Goal: Information Seeking & Learning: Learn about a topic

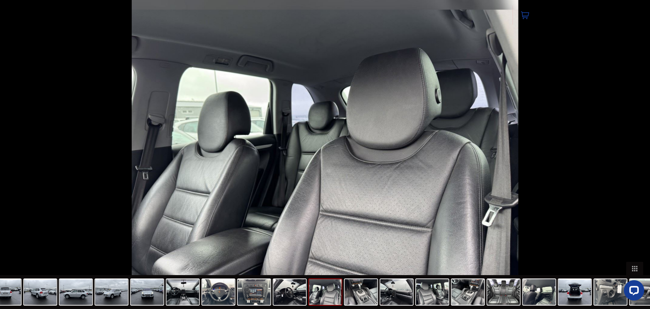
drag, startPoint x: 0, startPoint y: 0, endPoint x: 153, endPoint y: 81, distance: 173.7
click at [153, 81] on img at bounding box center [325, 154] width 387 height 309
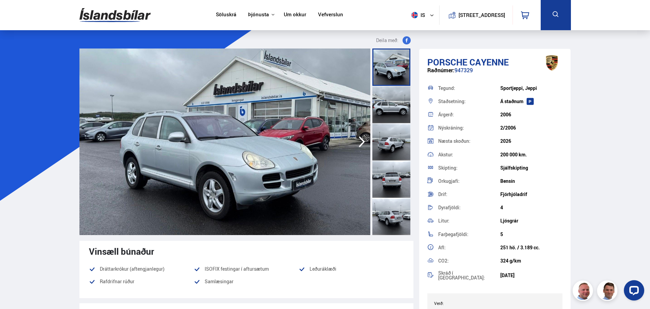
click at [100, 17] on img at bounding box center [114, 15] width 71 height 22
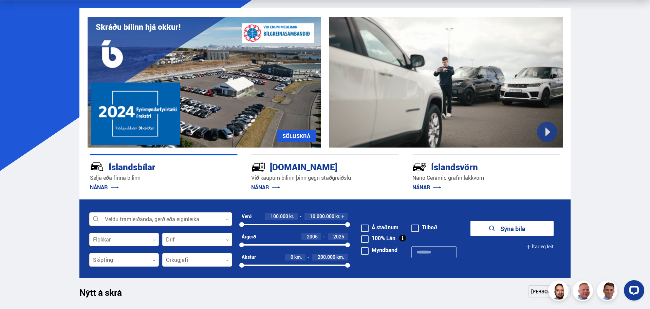
scroll to position [68, 0]
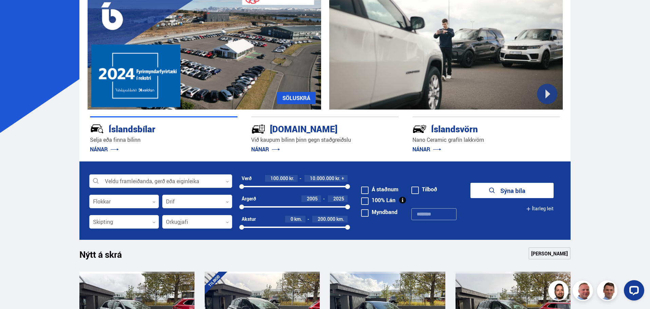
click at [167, 177] on div at bounding box center [160, 182] width 143 height 14
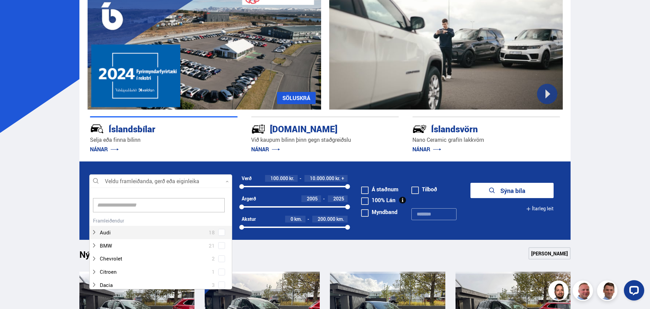
scroll to position [101, 141]
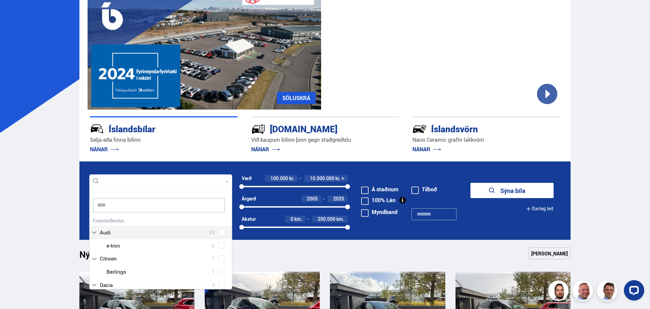
type input "*****"
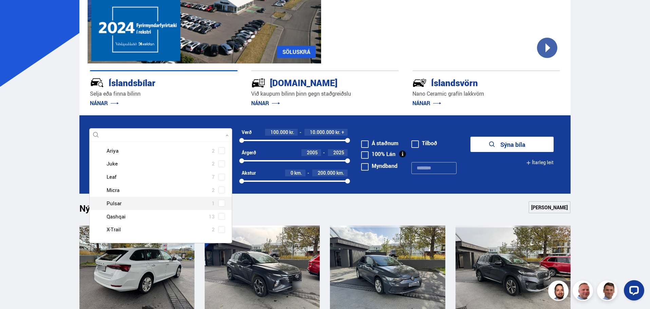
scroll to position [102, 0]
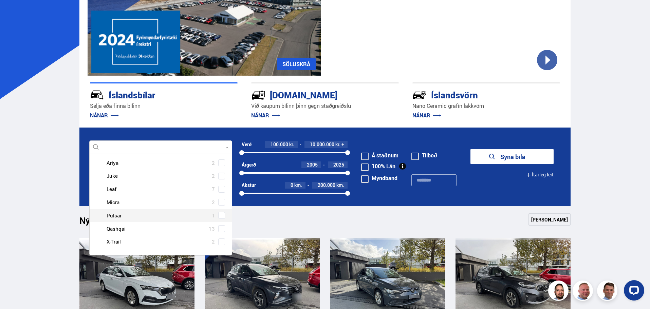
click at [148, 212] on div at bounding box center [167, 216] width 125 height 10
click at [220, 217] on span at bounding box center [221, 215] width 3 height 3
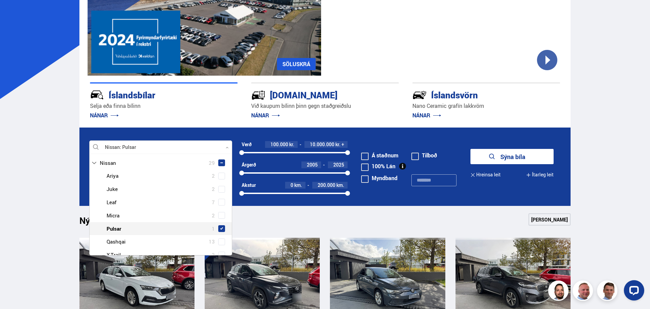
scroll to position [62, 0]
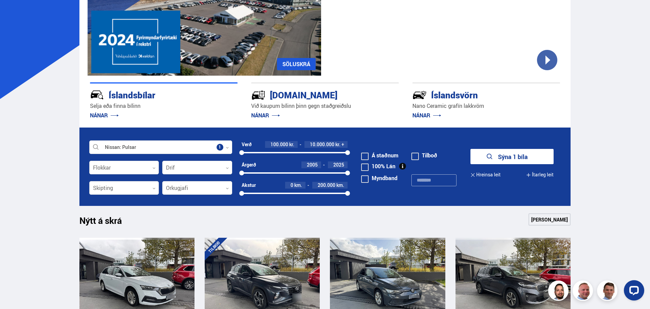
click at [499, 145] on form "Nissan Pulsar Veldu framleiðanda, gerð eða eiginleika 1 Flokkar 0 Drif 0 Verð 1…" at bounding box center [324, 167] width 491 height 78
click at [497, 154] on button "Sýna 1 bíla" at bounding box center [511, 156] width 83 height 15
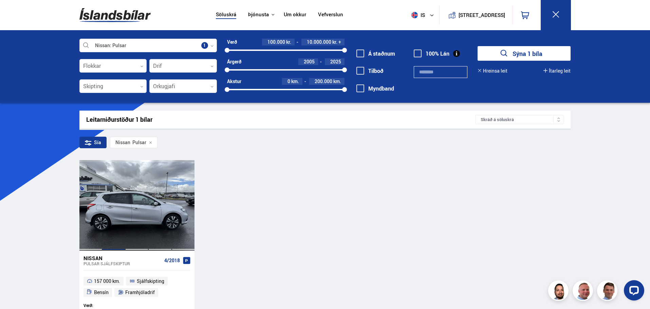
click at [102, 232] on div at bounding box center [113, 205] width 23 height 90
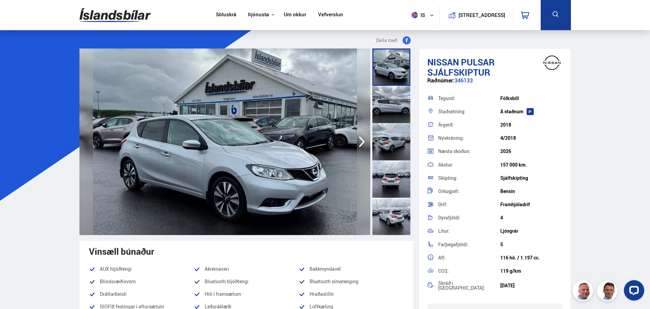
click at [181, 161] on img at bounding box center [224, 142] width 291 height 187
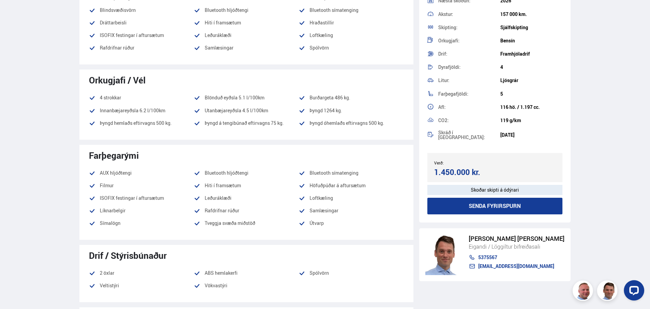
scroll to position [106, 0]
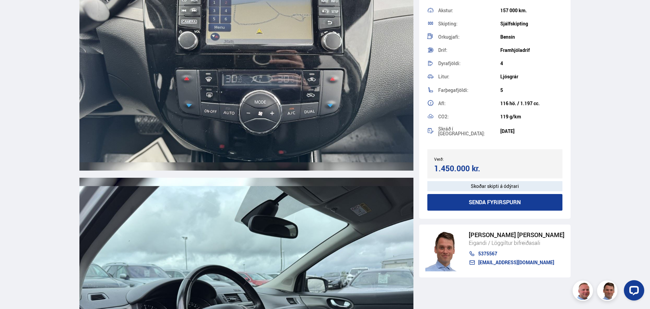
drag, startPoint x: 82, startPoint y: 164, endPoint x: 80, endPoint y: 250, distance: 85.9
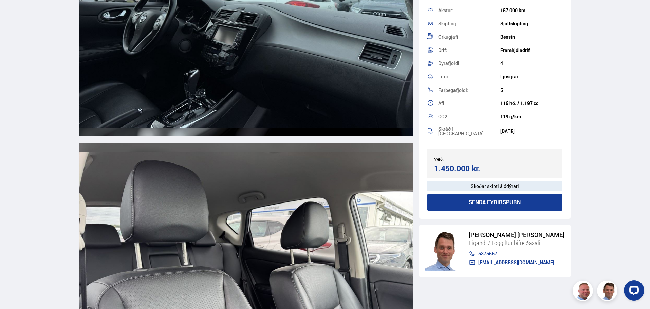
drag, startPoint x: 41, startPoint y: 221, endPoint x: 46, endPoint y: 262, distance: 41.0
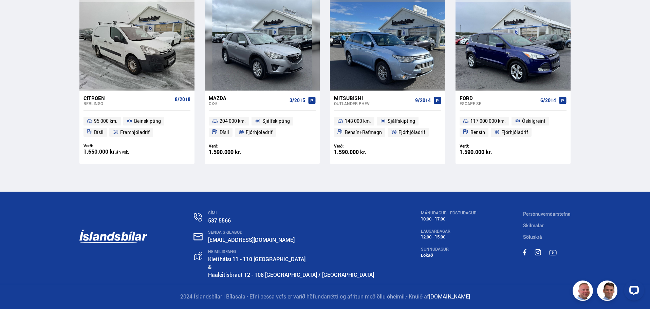
drag, startPoint x: 41, startPoint y: 165, endPoint x: 41, endPoint y: 261, distance: 95.4
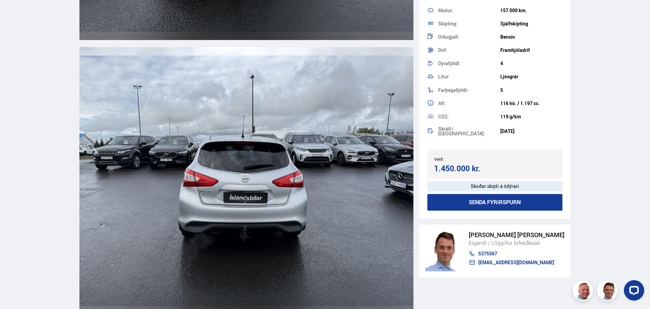
scroll to position [0, 0]
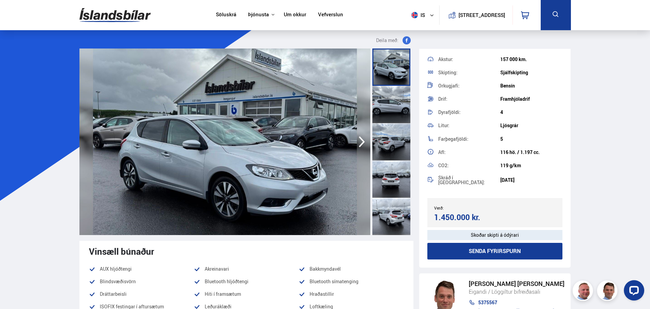
drag, startPoint x: 55, startPoint y: 163, endPoint x: 52, endPoint y: -21, distance: 183.3
click at [152, 92] on img at bounding box center [224, 142] width 291 height 187
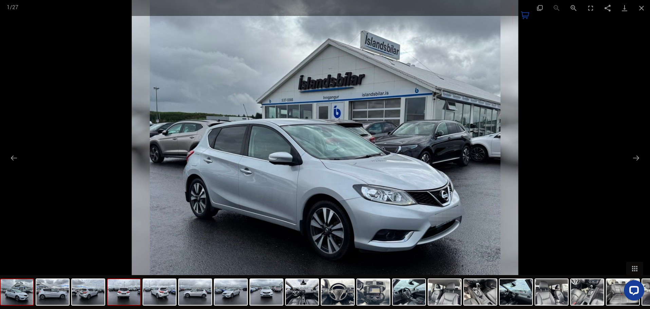
click at [129, 295] on img at bounding box center [124, 292] width 33 height 26
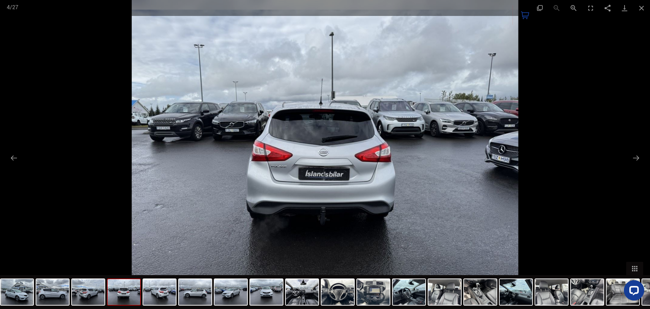
click at [230, 41] on img at bounding box center [325, 154] width 387 height 309
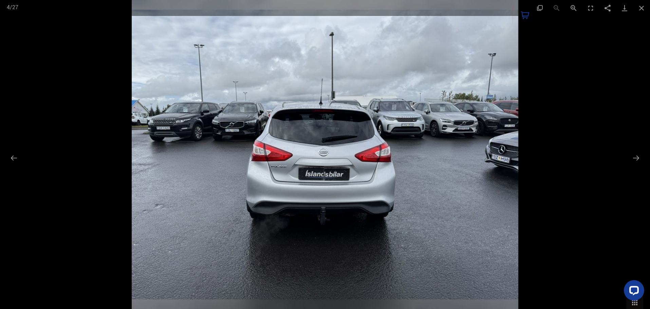
click at [309, 60] on img at bounding box center [325, 154] width 387 height 309
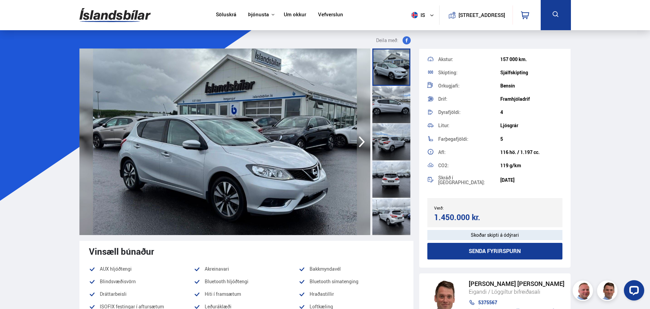
click at [392, 223] on div at bounding box center [391, 216] width 38 height 37
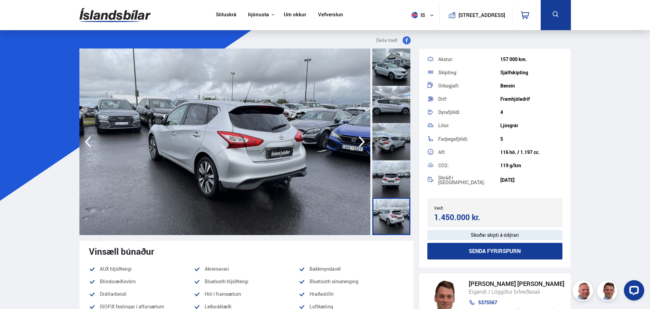
click at [395, 172] on div at bounding box center [391, 179] width 38 height 37
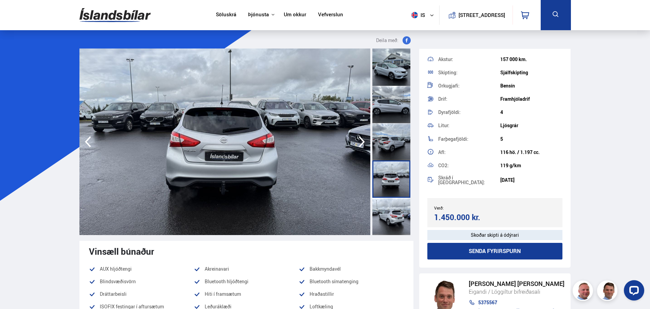
click at [385, 138] on div at bounding box center [391, 141] width 38 height 37
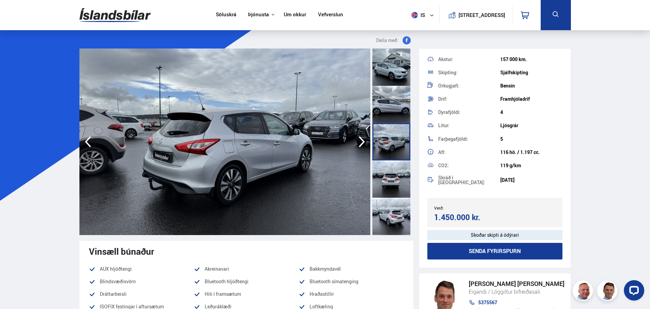
click at [387, 89] on div at bounding box center [391, 104] width 38 height 37
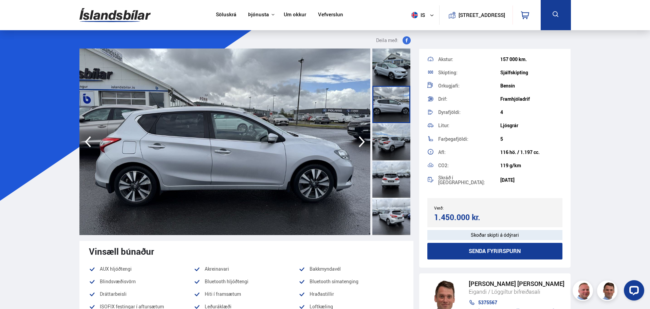
click at [389, 72] on div at bounding box center [391, 67] width 38 height 37
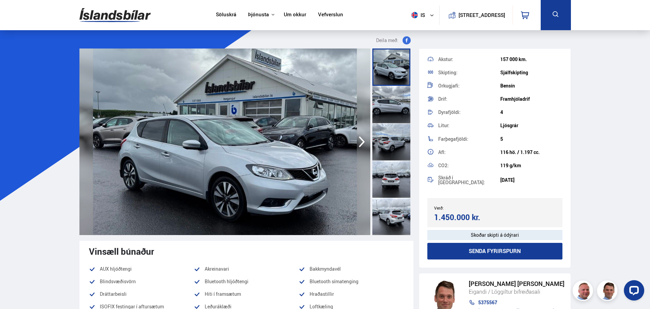
click at [335, 100] on img at bounding box center [224, 142] width 291 height 187
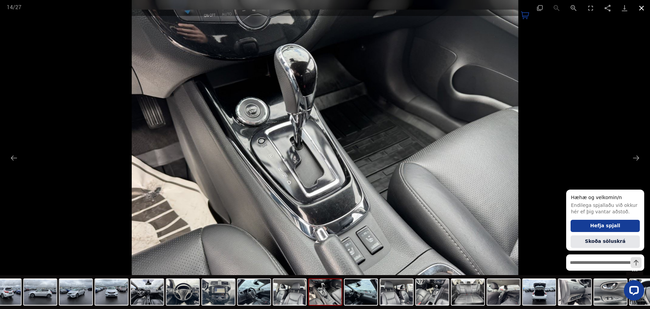
click at [639, 2] on button "Close gallery" at bounding box center [641, 8] width 17 height 16
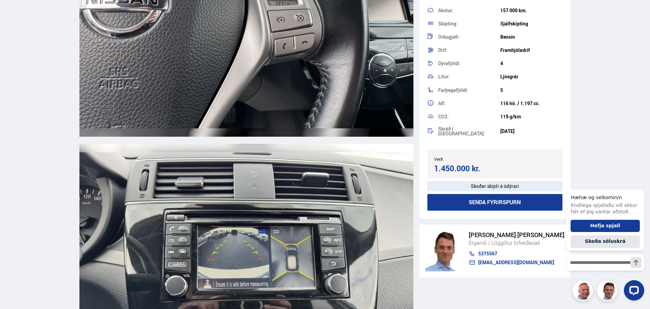
scroll to position [7229, 0]
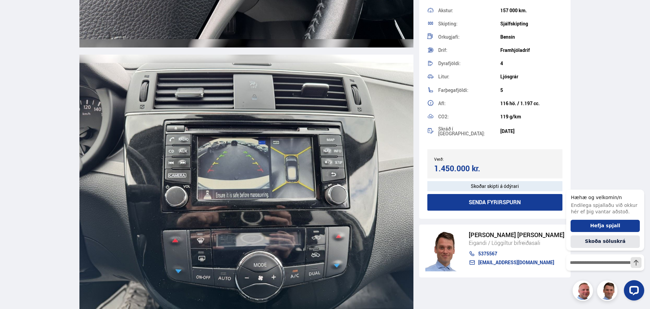
click at [298, 155] on img at bounding box center [246, 188] width 334 height 267
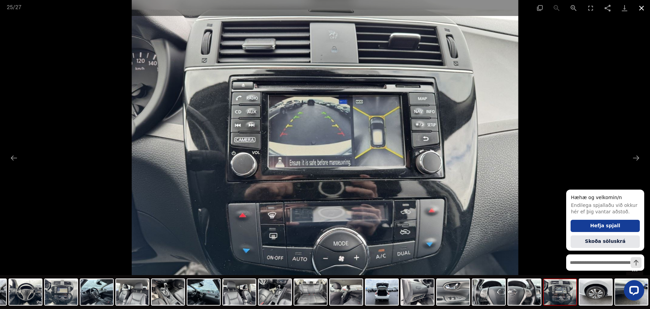
click at [645, 12] on button "Close gallery" at bounding box center [641, 8] width 17 height 16
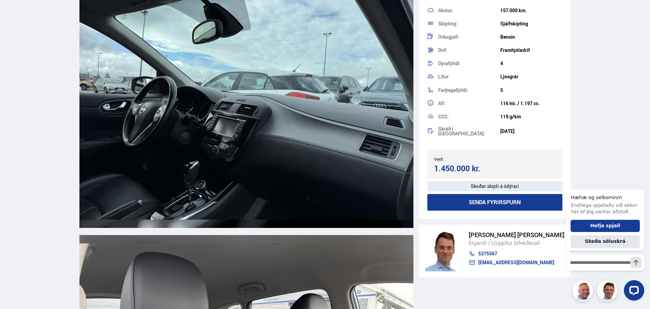
scroll to position [4514, 0]
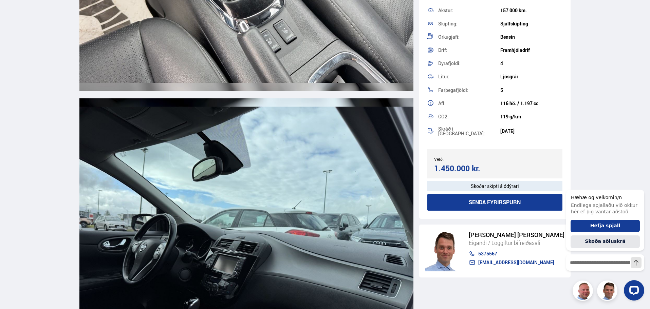
drag, startPoint x: 51, startPoint y: 194, endPoint x: 66, endPoint y: 78, distance: 117.1
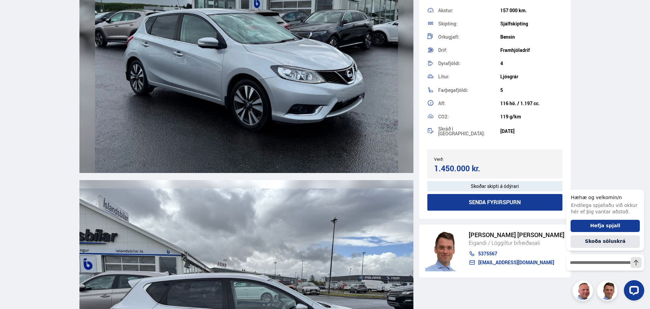
scroll to position [0, 0]
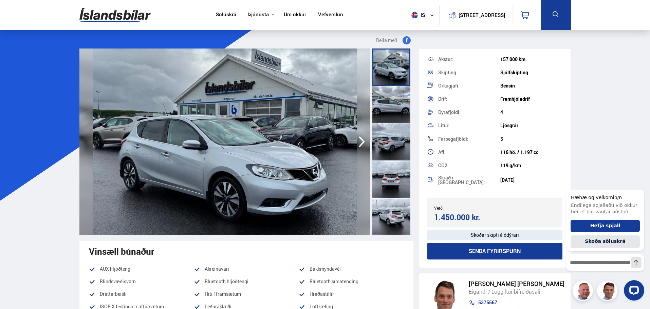
drag, startPoint x: 66, startPoint y: 77, endPoint x: 114, endPoint y: -41, distance: 127.6
drag, startPoint x: 51, startPoint y: 205, endPoint x: 54, endPoint y: 31, distance: 174.1
click at [224, 149] on img at bounding box center [224, 142] width 291 height 187
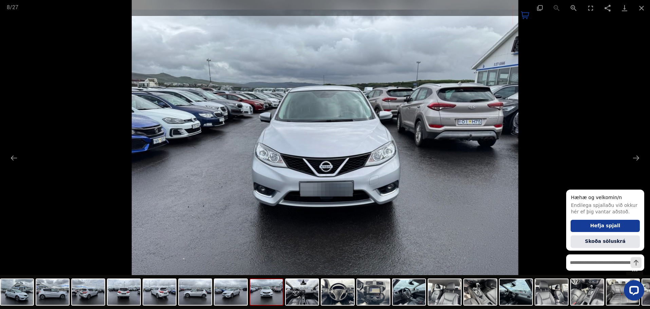
click at [297, 130] on img at bounding box center [325, 154] width 387 height 309
